Goal: Task Accomplishment & Management: Manage account settings

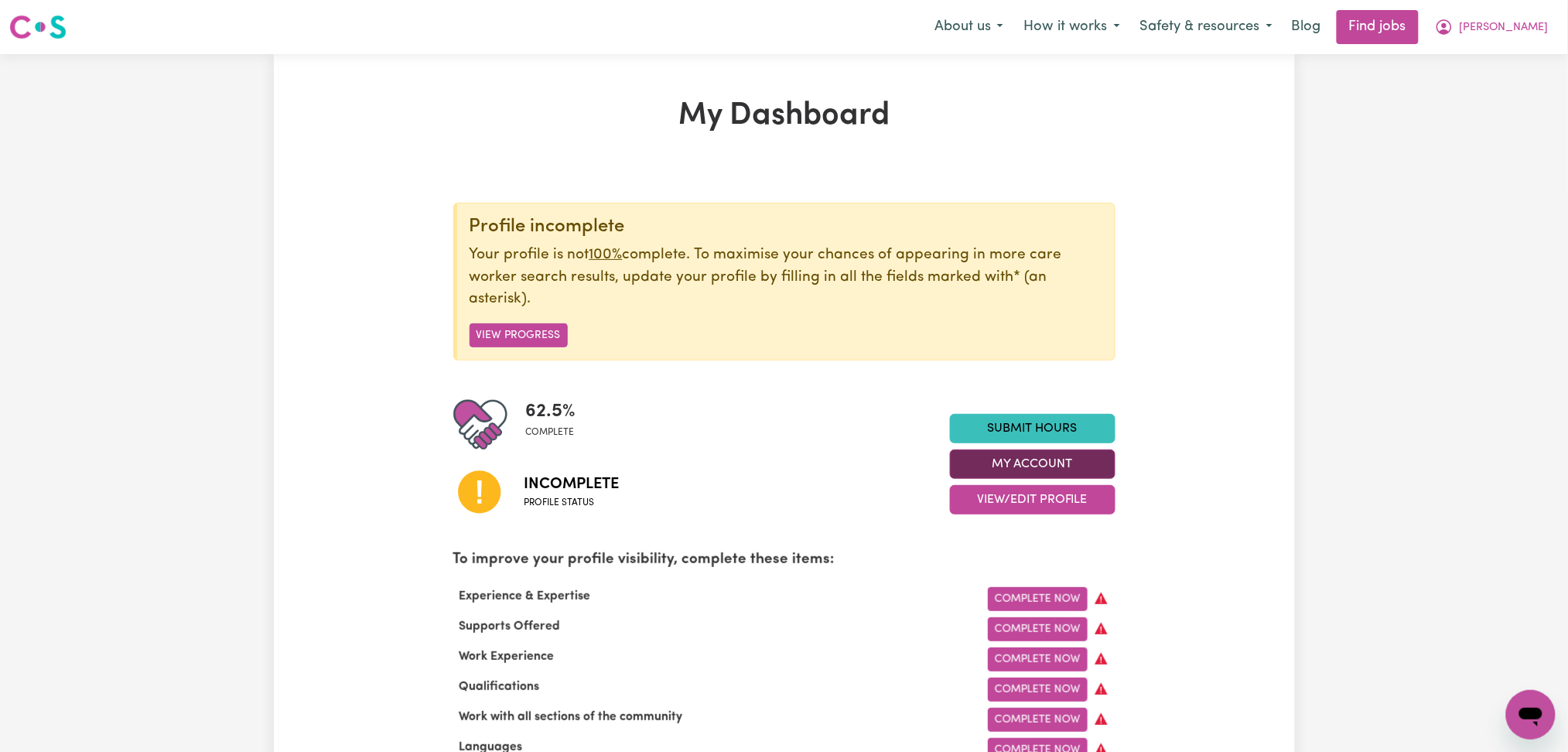
scroll to position [206, 0]
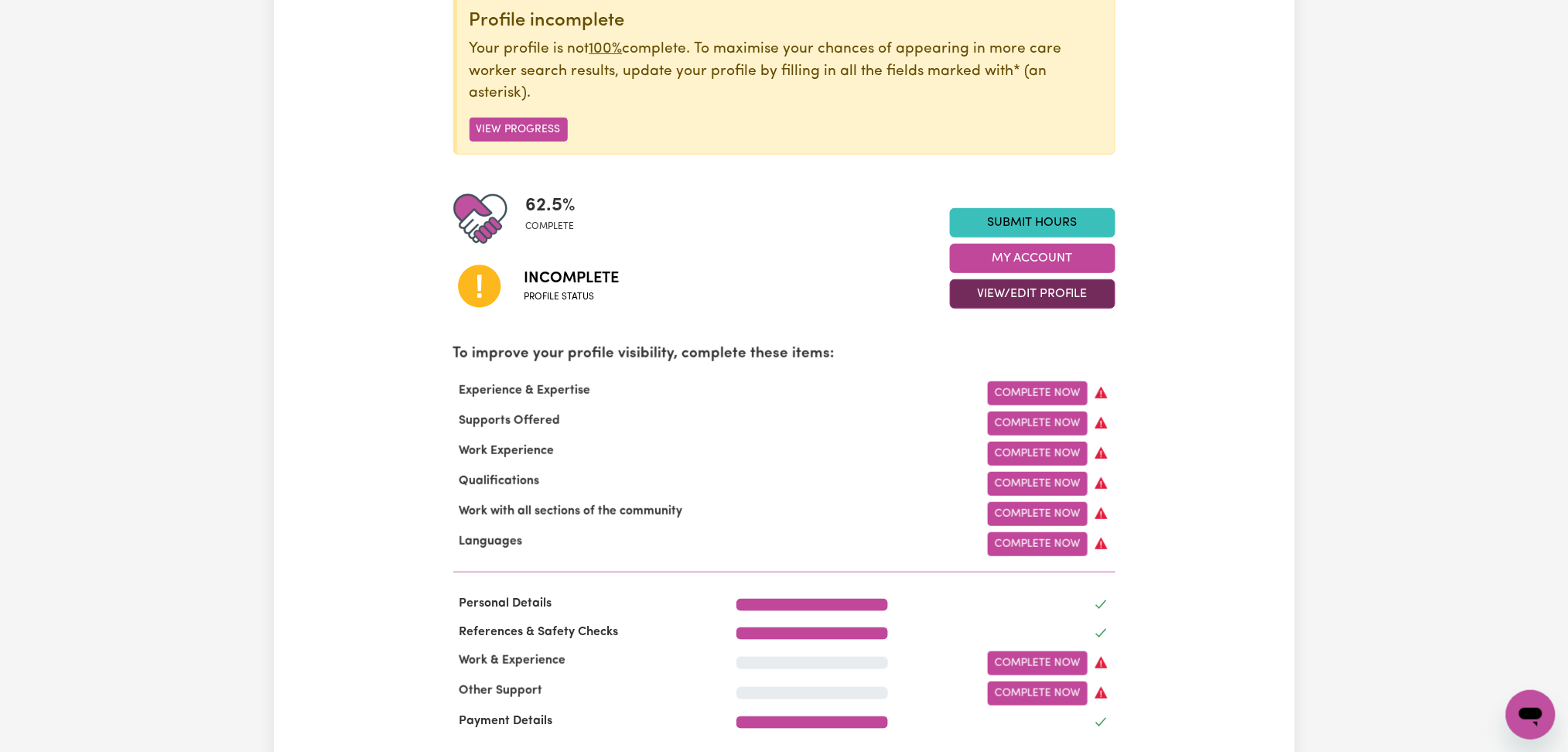
click at [986, 300] on button "View/Edit Profile" at bounding box center [1032, 294] width 165 height 29
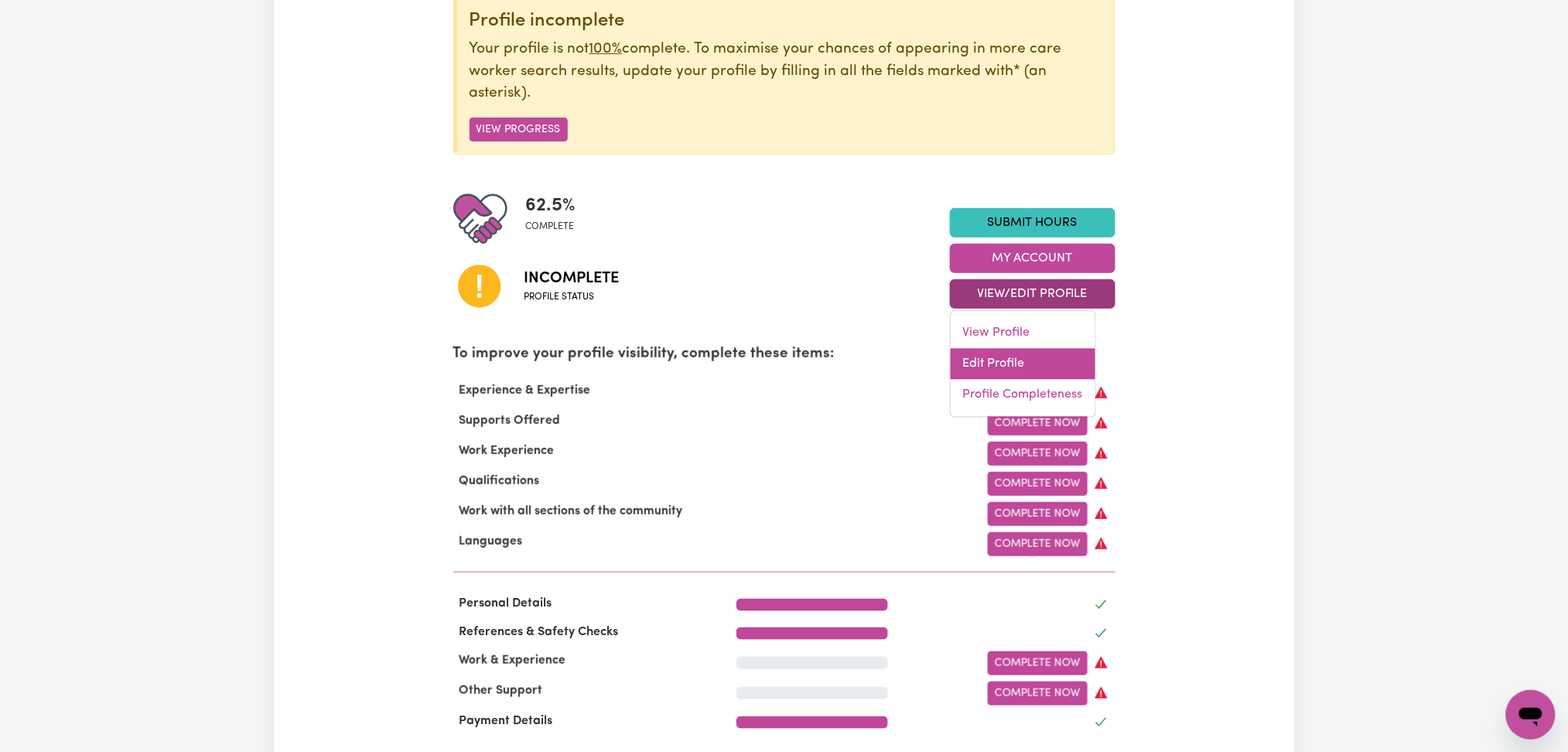
click at [967, 367] on link "Edit Profile" at bounding box center [1022, 364] width 144 height 31
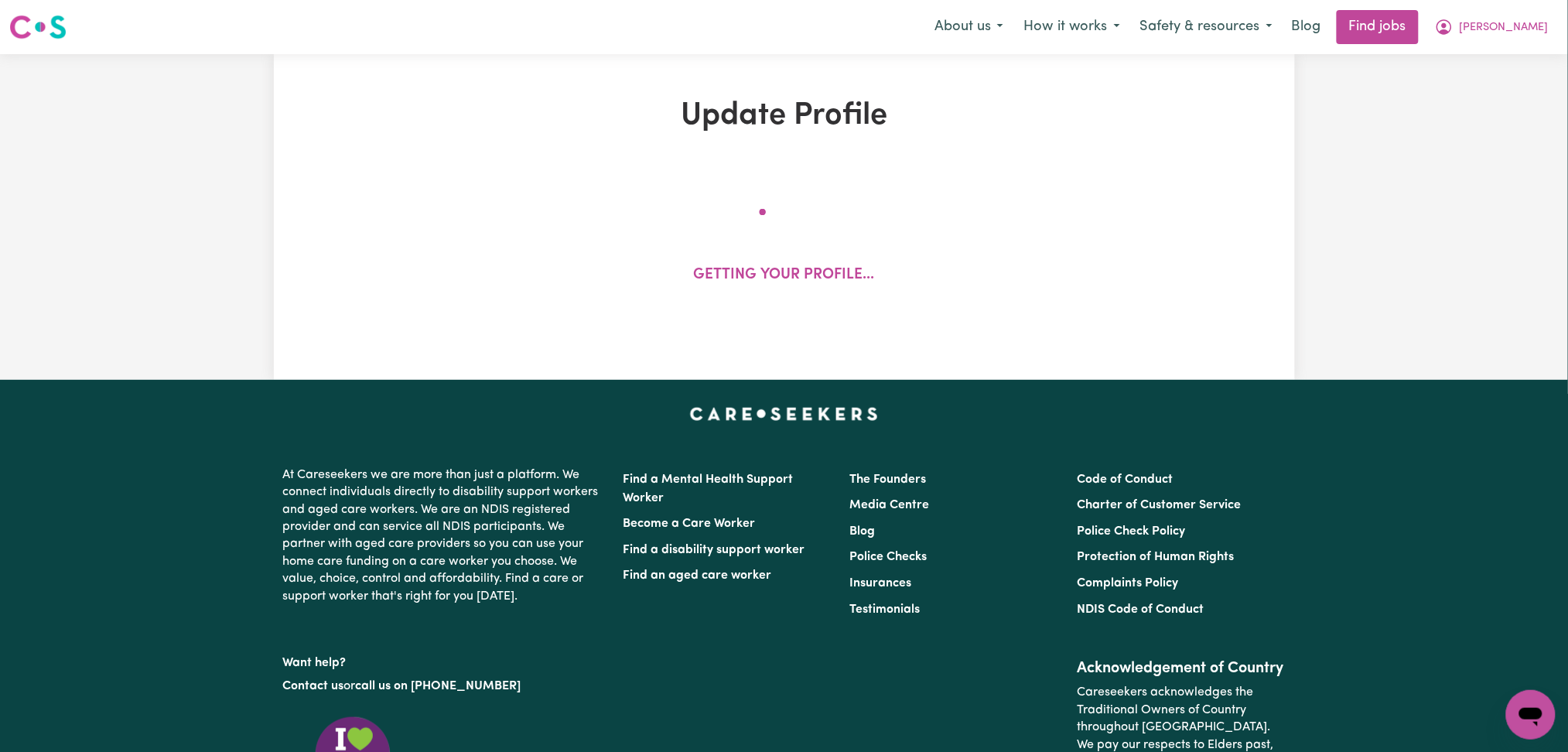
select select "[DEMOGRAPHIC_DATA]"
select select "[DEMOGRAPHIC_DATA] Citizen"
select select "Studying a healthcare related degree or qualification"
select select "40"
select select "45"
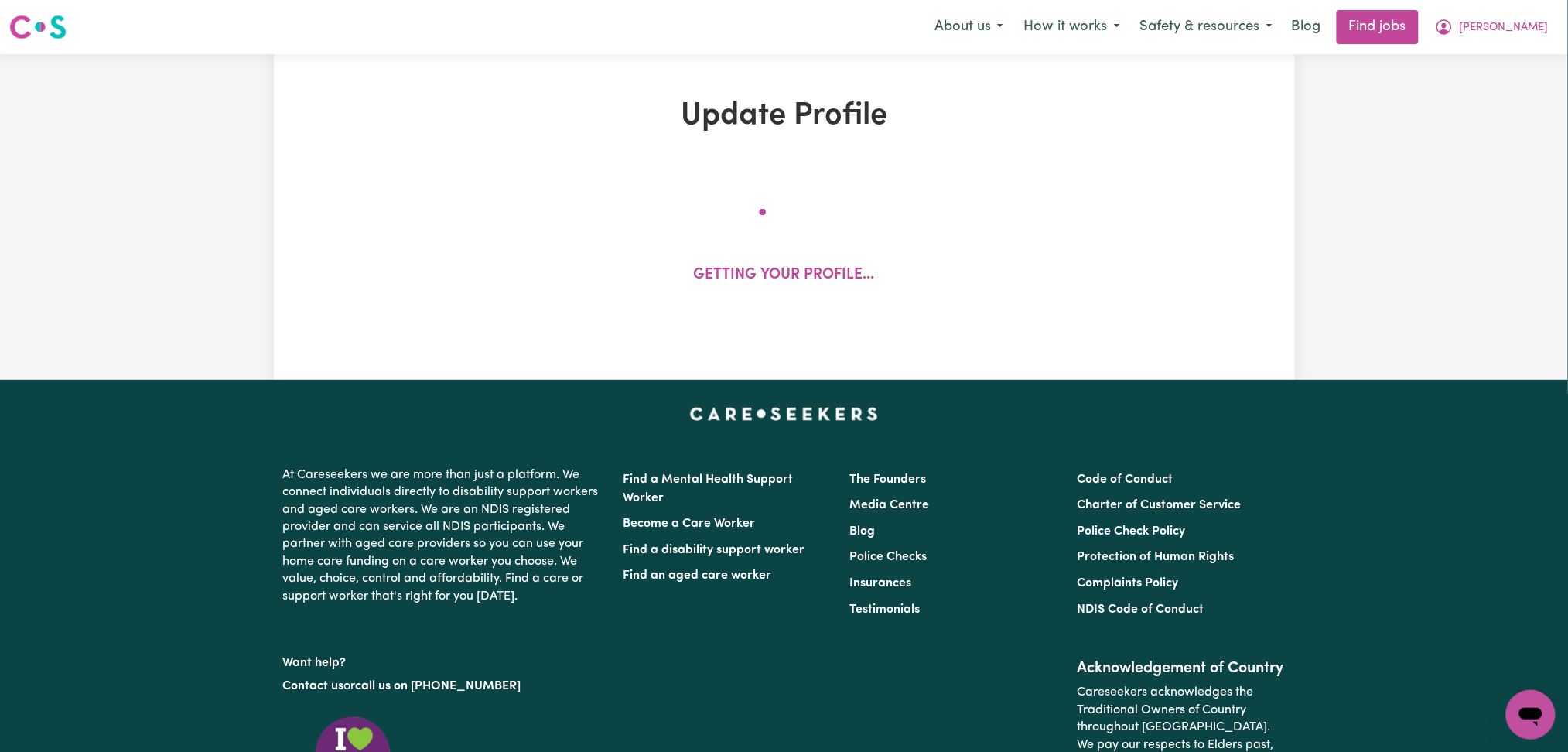
select select "45"
select select "50"
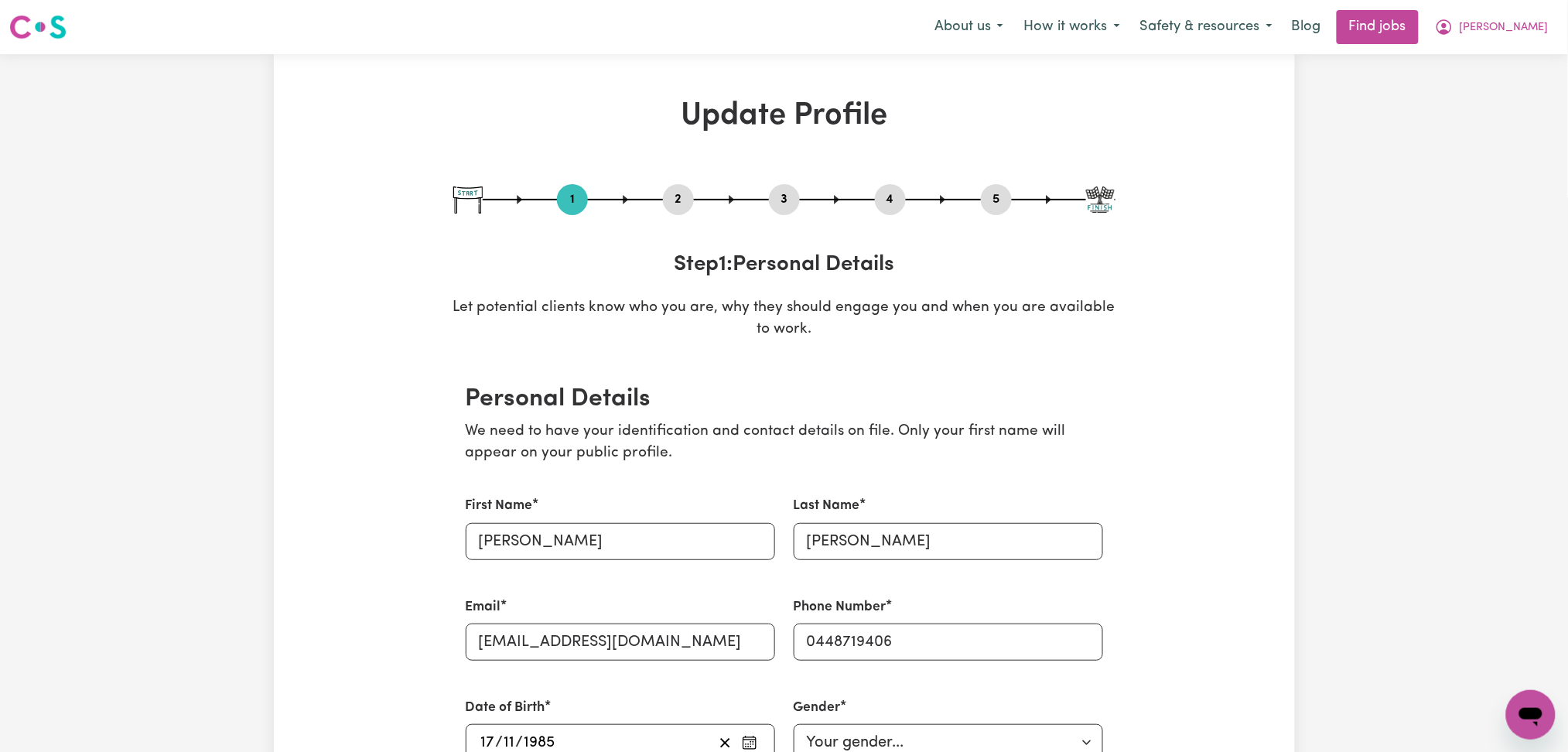
click at [682, 200] on button "2" at bounding box center [678, 200] width 31 height 20
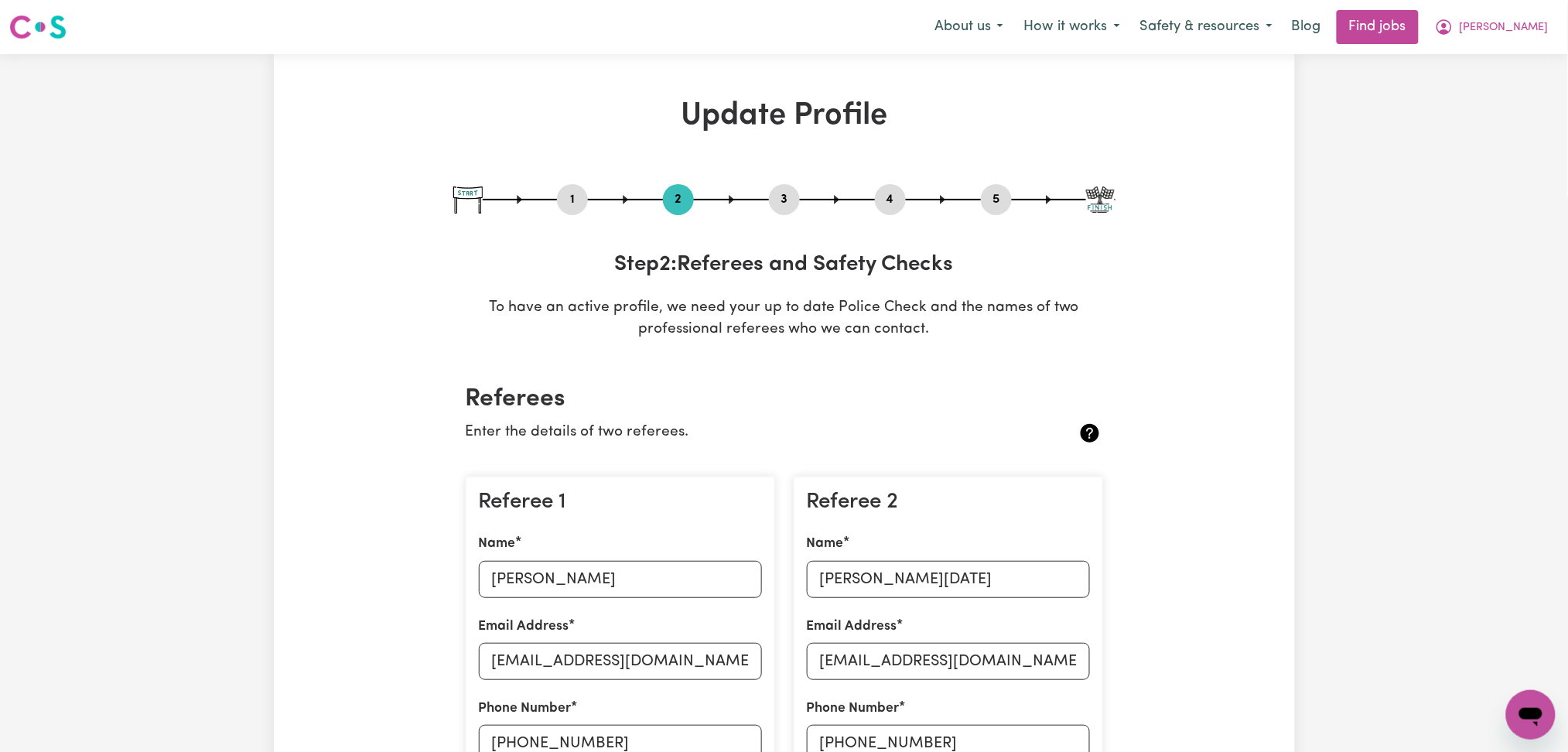
scroll to position [310, 0]
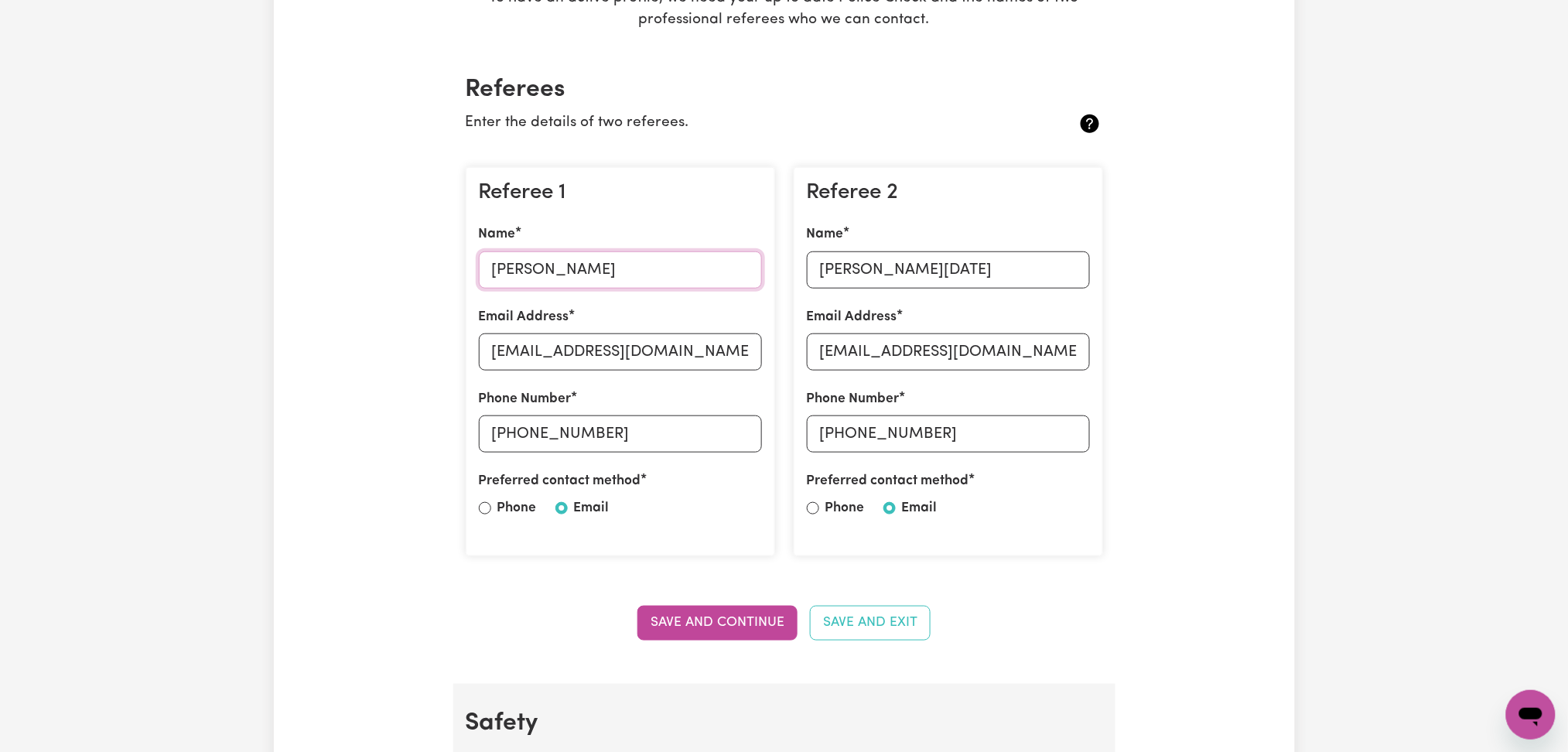
click at [537, 269] on input "[PERSON_NAME]" at bounding box center [619, 269] width 283 height 37
click at [520, 352] on input "[EMAIL_ADDRESS][DOMAIN_NAME]" at bounding box center [619, 352] width 283 height 37
drag, startPoint x: 516, startPoint y: 421, endPoint x: 625, endPoint y: 432, distance: 109.6
click at [625, 432] on input "[PHONE_NUMBER]" at bounding box center [619, 434] width 283 height 37
click at [861, 273] on input "[PERSON_NAME][DATE]" at bounding box center [948, 269] width 283 height 37
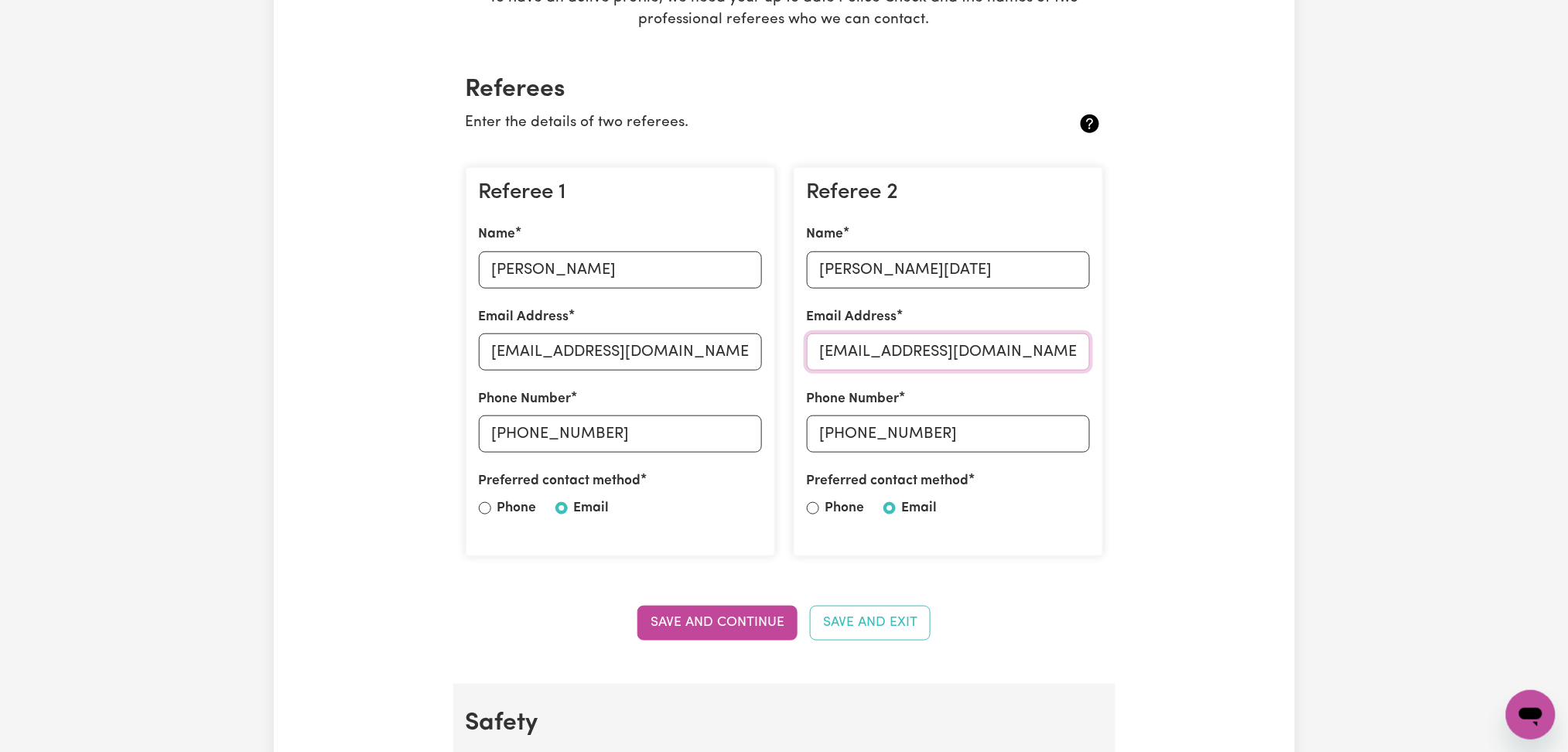
click at [841, 363] on input "[EMAIL_ADDRESS][DOMAIN_NAME]" at bounding box center [948, 352] width 283 height 37
drag, startPoint x: 840, startPoint y: 432, endPoint x: 1037, endPoint y: 432, distance: 197.0
click at [1037, 432] on input "[PHONE_NUMBER]" at bounding box center [948, 434] width 283 height 37
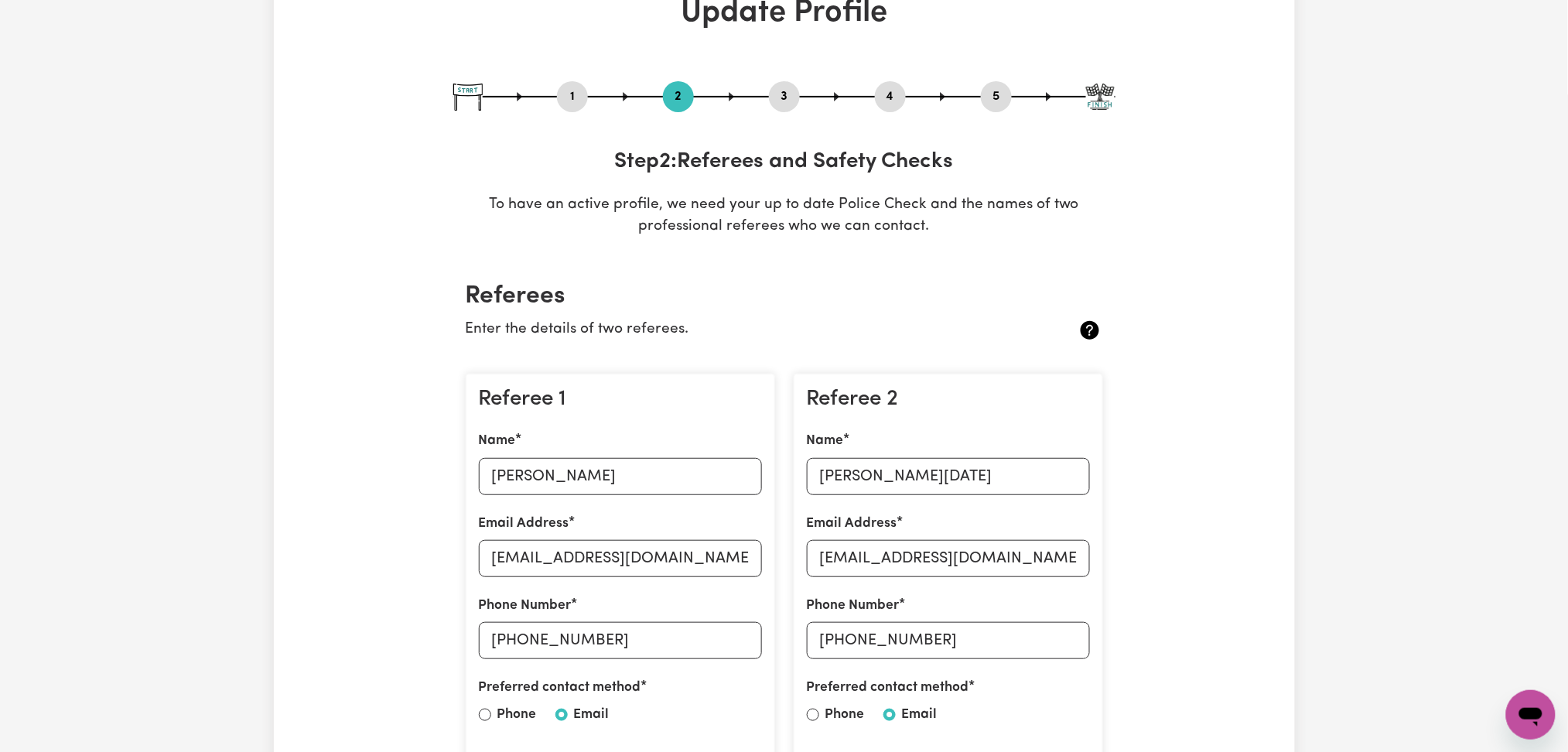
drag, startPoint x: 827, startPoint y: 139, endPoint x: 822, endPoint y: 124, distance: 15.8
click at [827, 139] on div "1 2 3 4 5 Step 2 : Referees and Safety Checks To have an active profile, we nee…" at bounding box center [784, 159] width 662 height 157
click at [787, 98] on button "3" at bounding box center [784, 97] width 31 height 20
select select "Certificate III (Individual Support)"
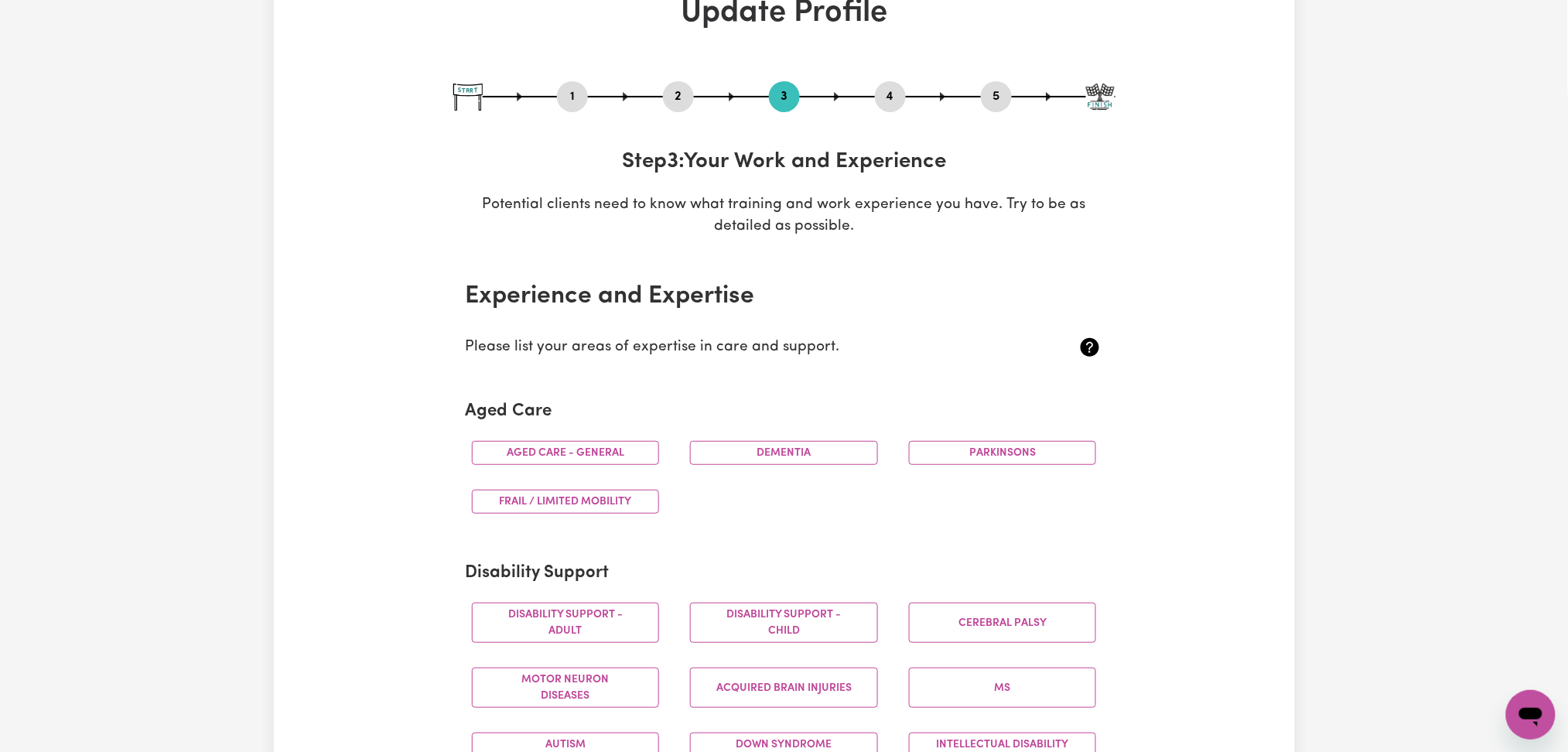
click at [882, 91] on button "4" at bounding box center [890, 97] width 31 height 20
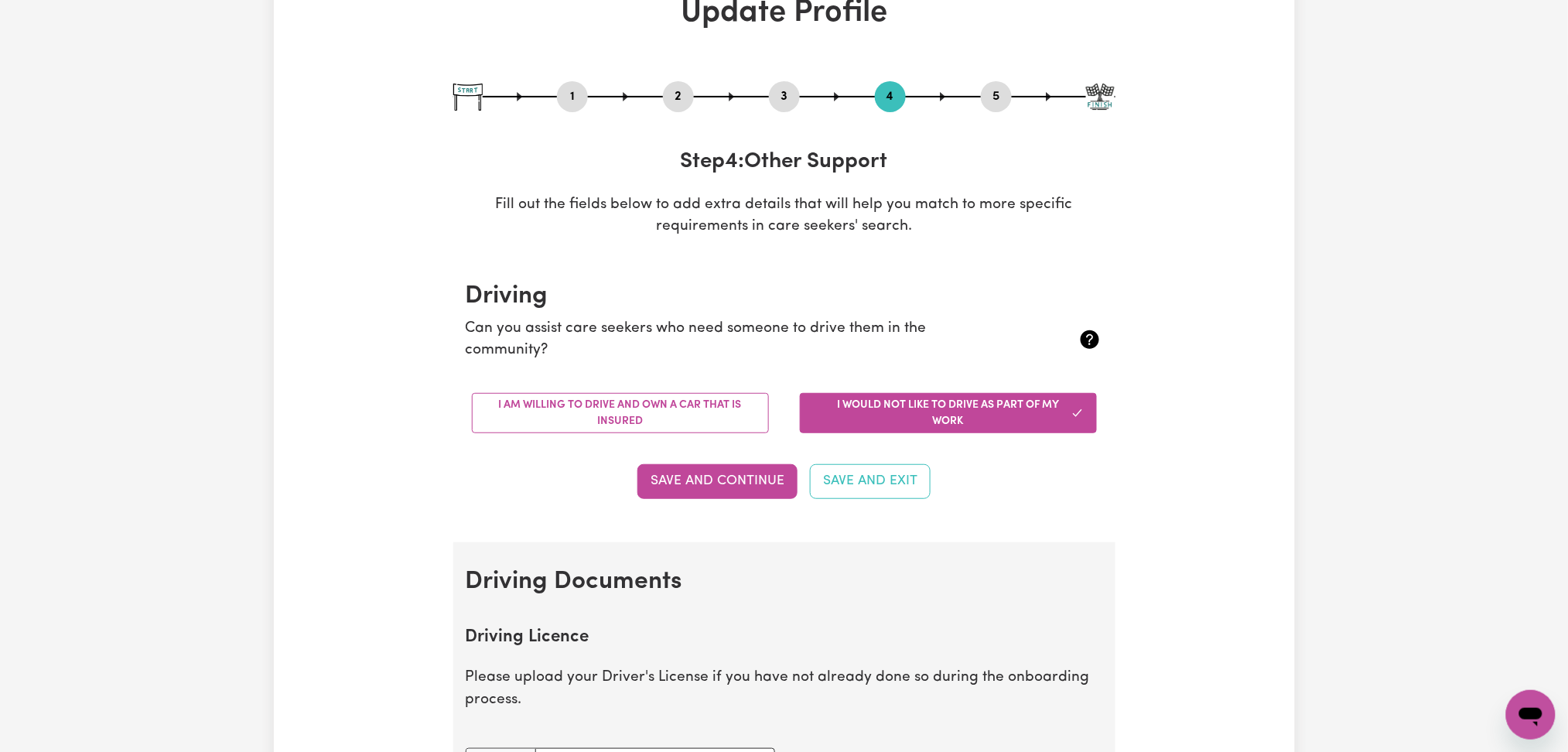
drag, startPoint x: 978, startPoint y: 91, endPoint x: 986, endPoint y: 97, distance: 10.0
click at [979, 91] on div "1 2 3 4 5" at bounding box center [784, 97] width 662 height 31
drag, startPoint x: 993, startPoint y: 99, endPoint x: 826, endPoint y: 220, distance: 206.2
click at [993, 100] on button "5" at bounding box center [996, 97] width 31 height 20
select select "I am providing services privately on my own"
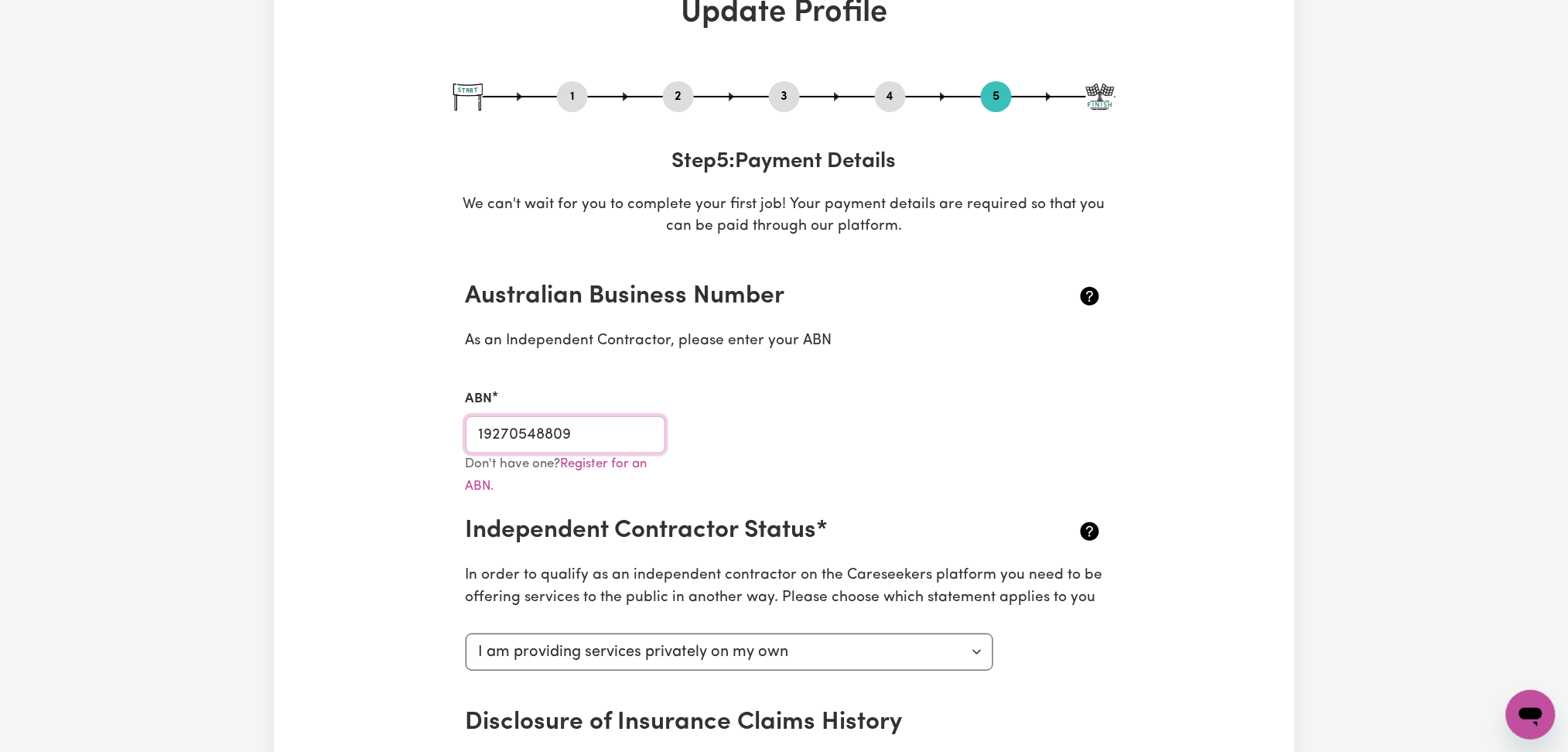
click at [580, 440] on input "19270548809" at bounding box center [566, 435] width 201 height 37
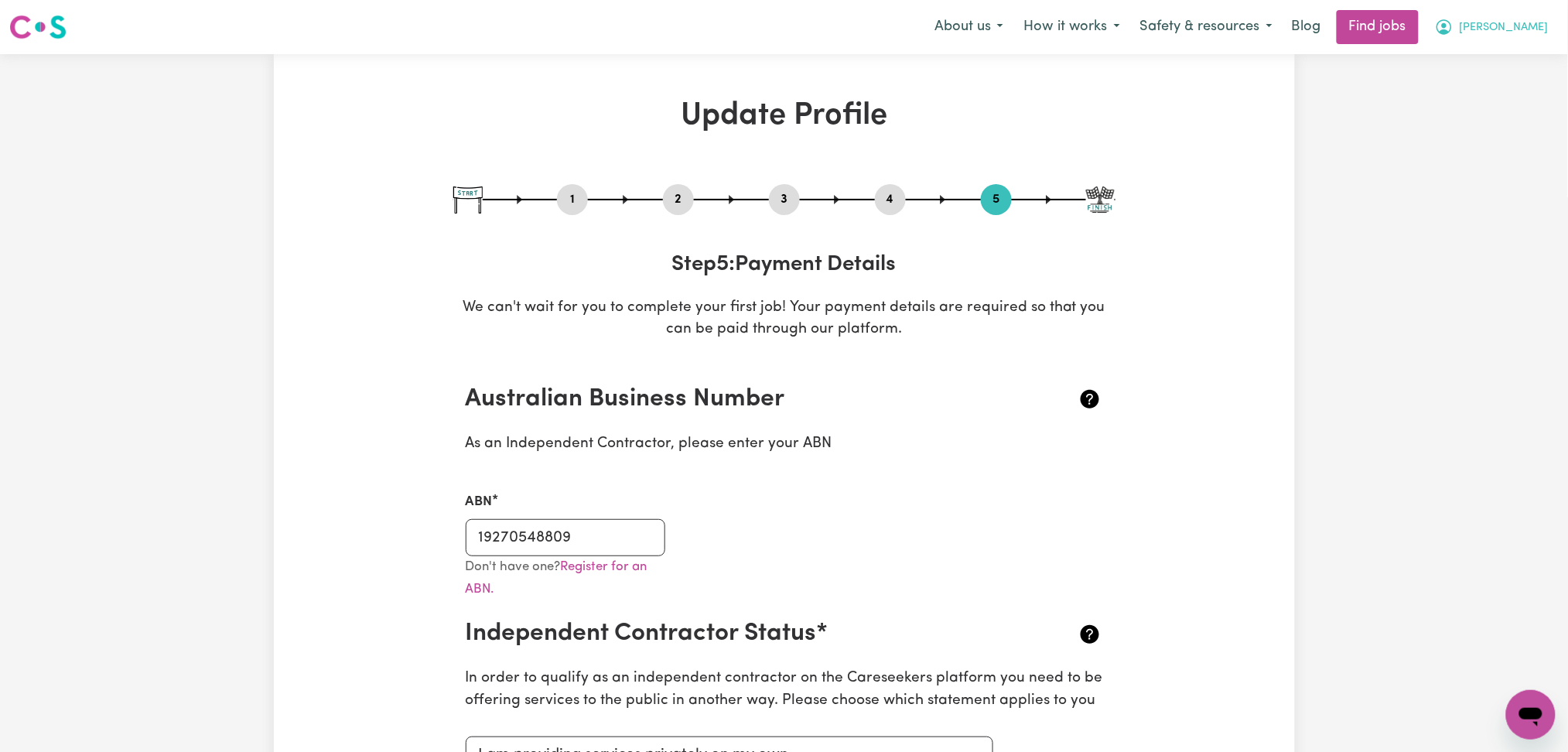
click at [1525, 26] on span "[PERSON_NAME]" at bounding box center [1504, 28] width 89 height 17
click at [1500, 81] on link "My Dashboard" at bounding box center [1497, 88] width 123 height 29
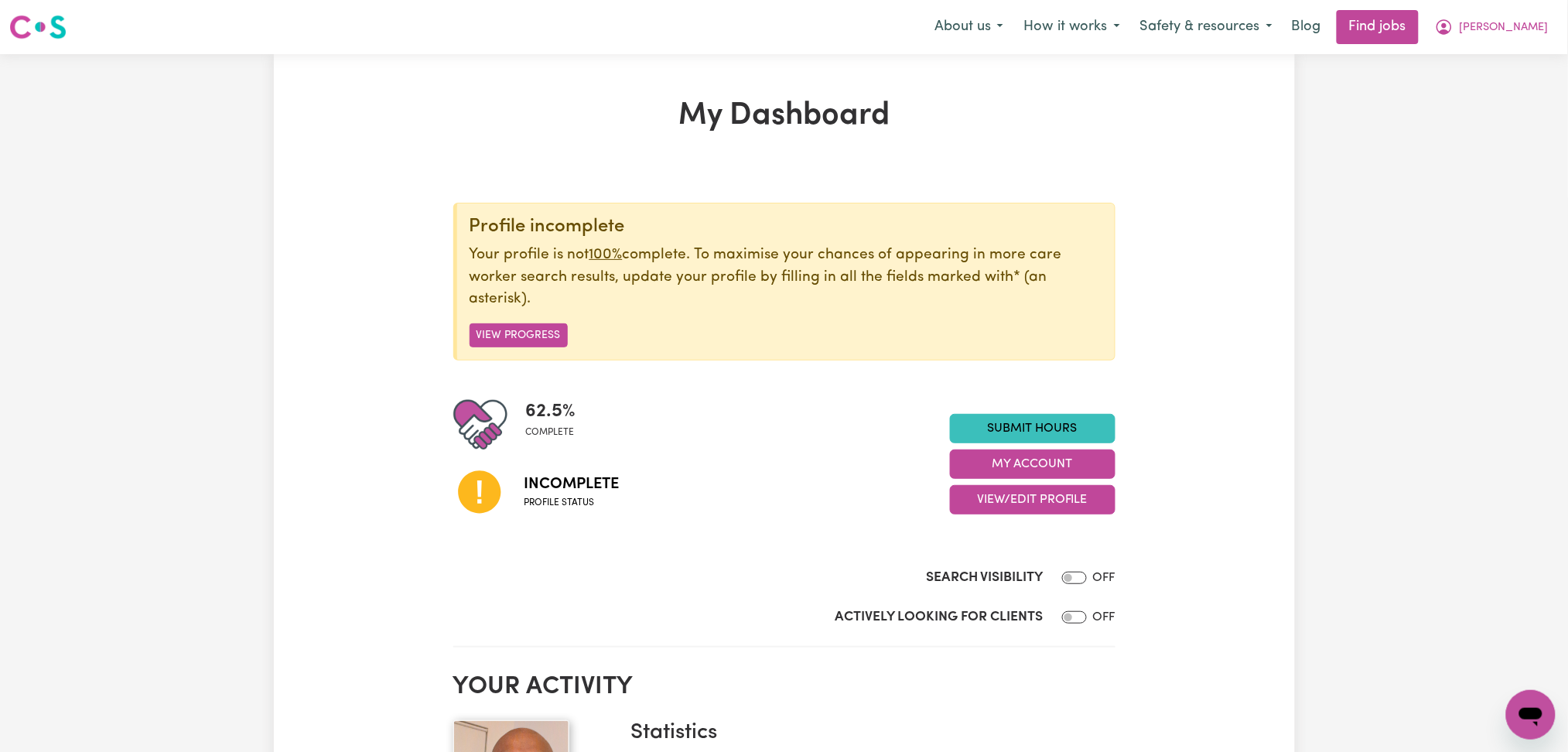
drag, startPoint x: 1506, startPoint y: 32, endPoint x: 1503, endPoint y: 44, distance: 12.4
click at [1508, 32] on button "[PERSON_NAME]" at bounding box center [1491, 27] width 133 height 33
click at [1480, 118] on link "Logout" at bounding box center [1497, 118] width 123 height 29
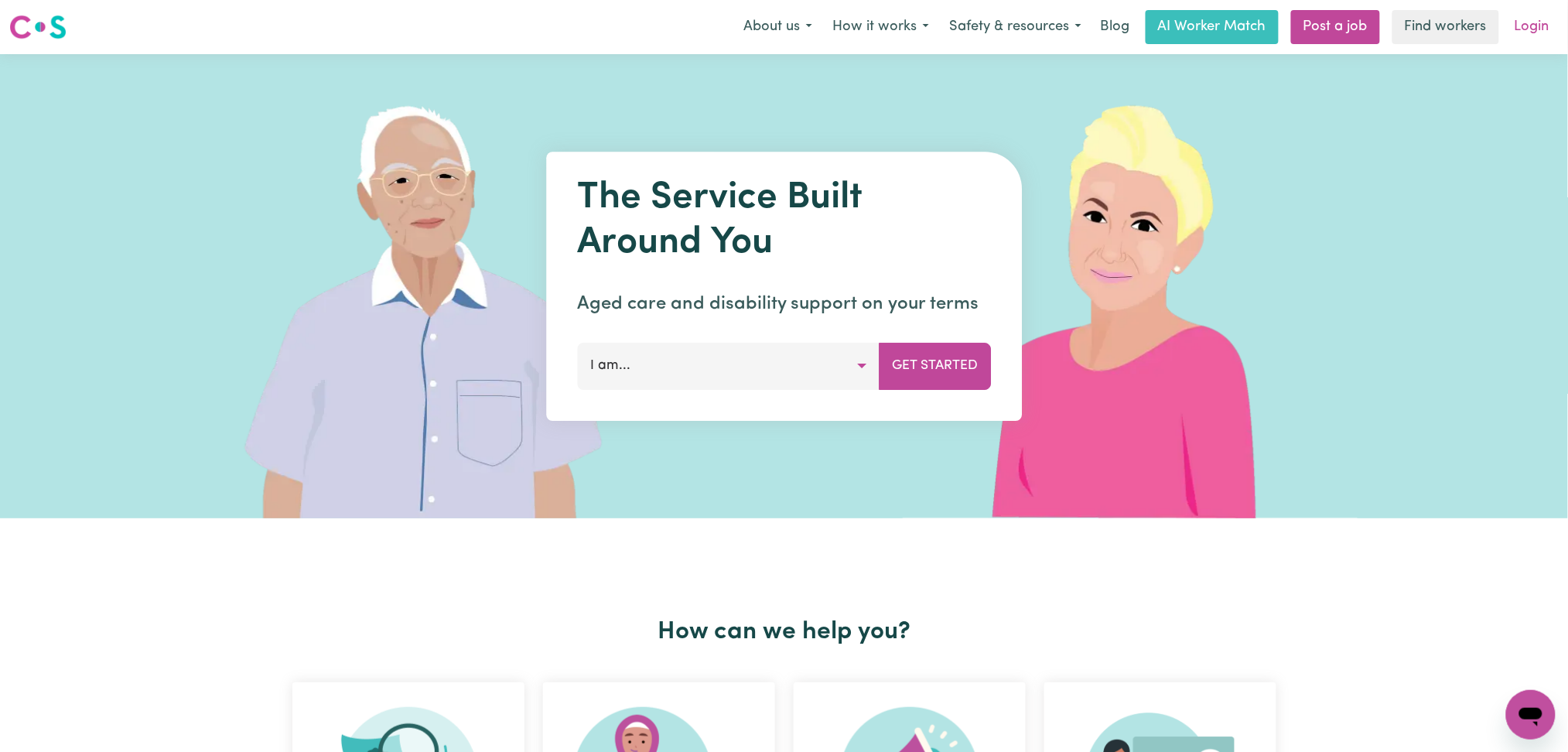
click at [1539, 30] on link "Login" at bounding box center [1532, 27] width 54 height 34
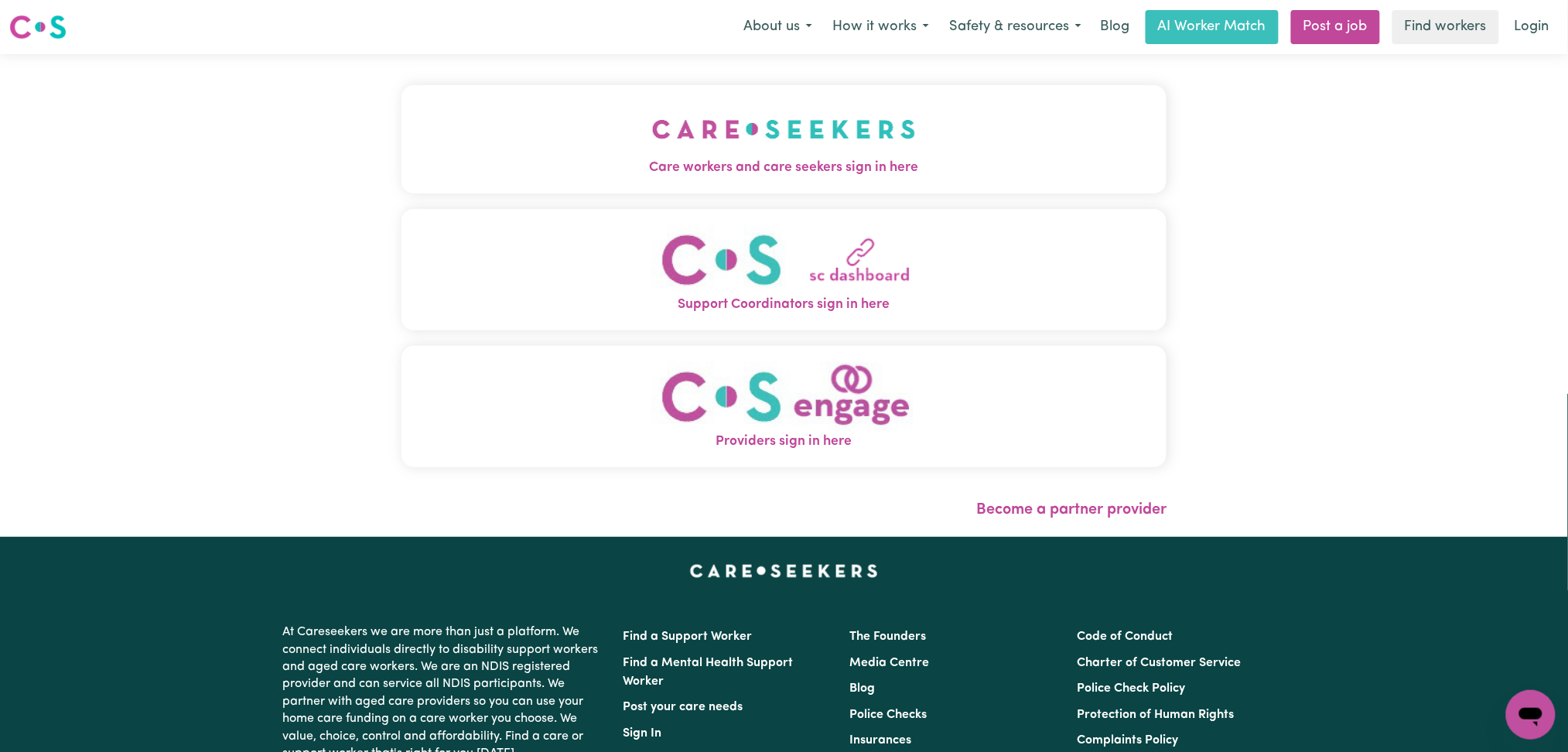
click at [629, 180] on button "Care workers and care seekers sign in here" at bounding box center [784, 138] width 766 height 108
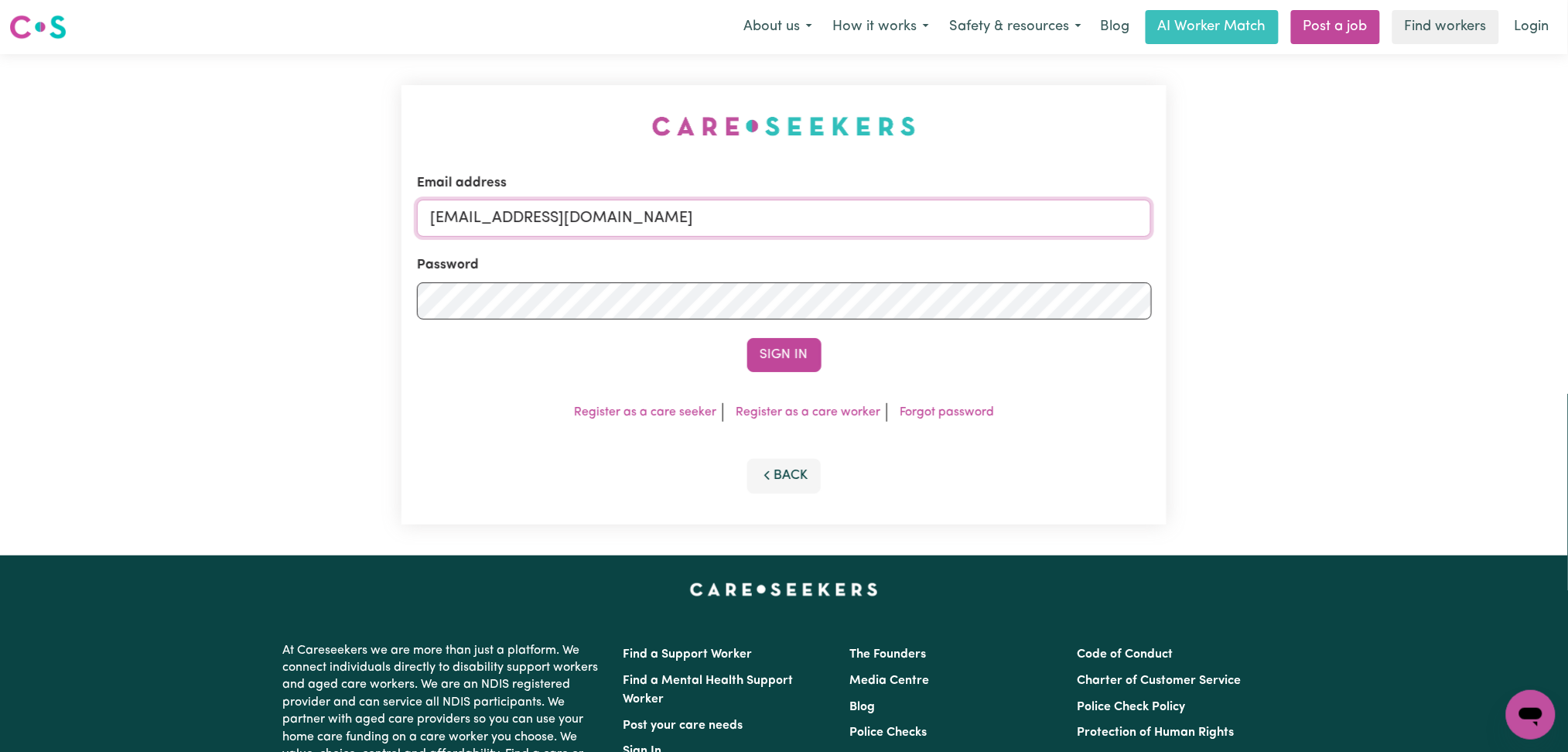
drag, startPoint x: 674, startPoint y: 220, endPoint x: 649, endPoint y: 232, distance: 27.7
click at [674, 222] on input "[EMAIL_ADDRESS][DOMAIN_NAME]" at bounding box center [784, 218] width 734 height 37
drag, startPoint x: 510, startPoint y: 205, endPoint x: 931, endPoint y: 213, distance: 421.1
click at [933, 210] on input "Superuser~[EMAIL_ADDRESS][DOMAIN_NAME]" at bounding box center [784, 218] width 734 height 37
type input "Superuser~[EMAIL_ADDRESS][DOMAIN_NAME]"
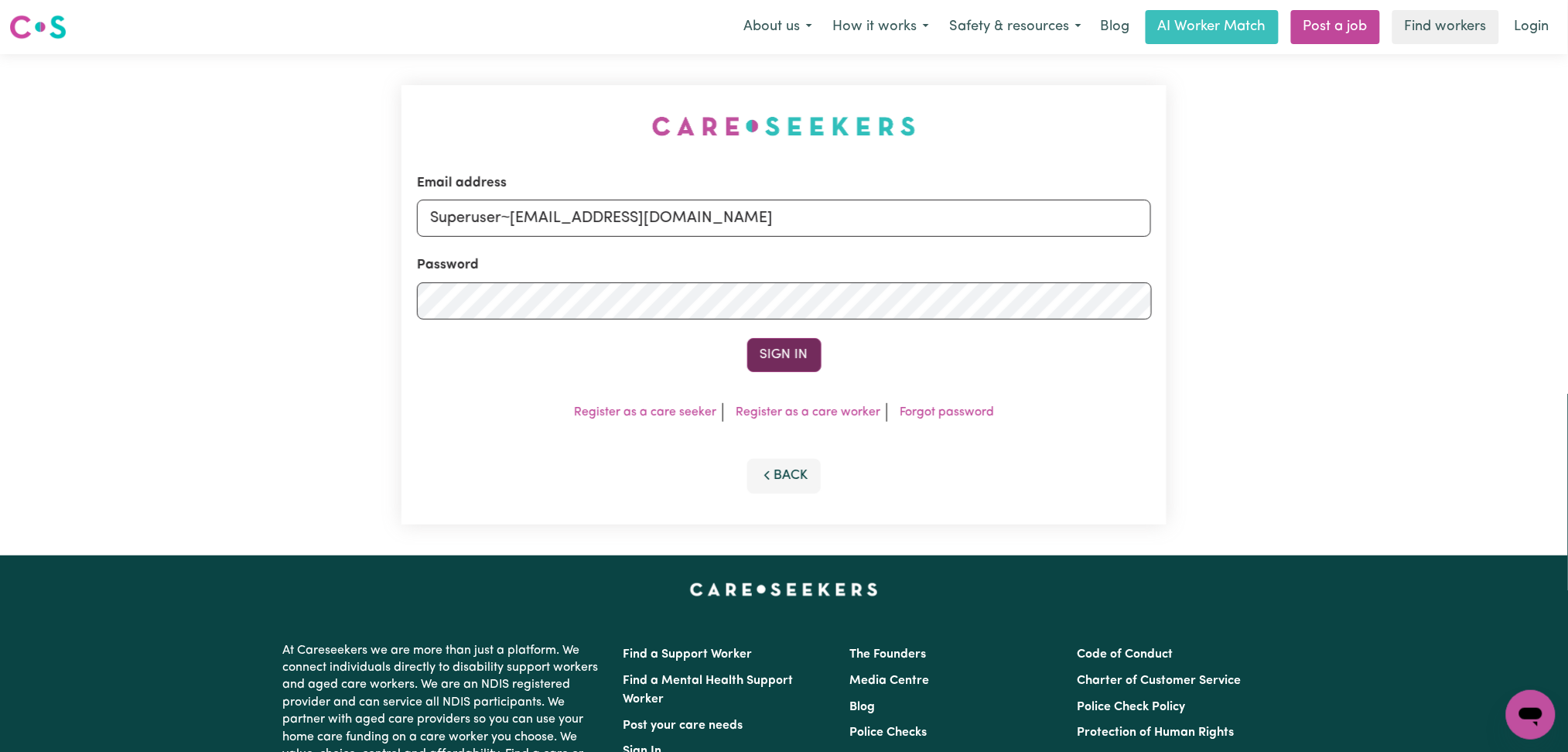
click at [798, 369] on button "Sign In" at bounding box center [784, 355] width 74 height 34
